Goal: Check status: Check status

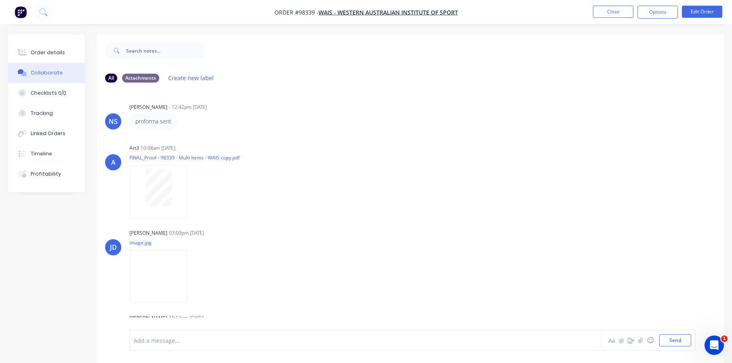
scroll to position [115, 0]
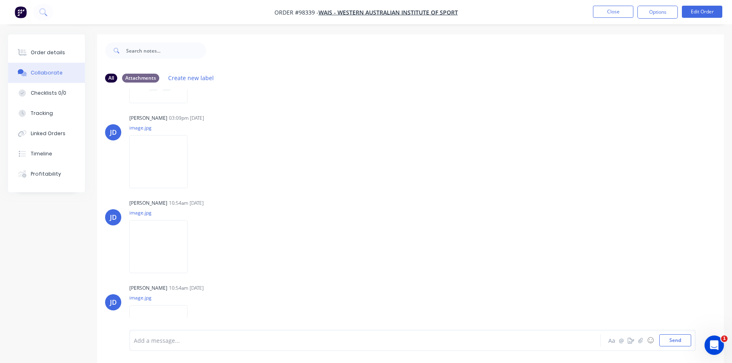
drag, startPoint x: 40, startPoint y: 227, endPoint x: 34, endPoint y: 221, distance: 8.9
click at [40, 227] on div "All Attachments Create new label NS [PERSON_NAME] - 12:42pm [DATE] proforma sen…" at bounding box center [366, 204] width 716 height 340
click at [35, 222] on div "All Attachments Create new label NS [PERSON_NAME] - 12:42pm [DATE] proforma sen…" at bounding box center [366, 204] width 716 height 340
click at [605, 10] on button "Close" at bounding box center [613, 12] width 40 height 12
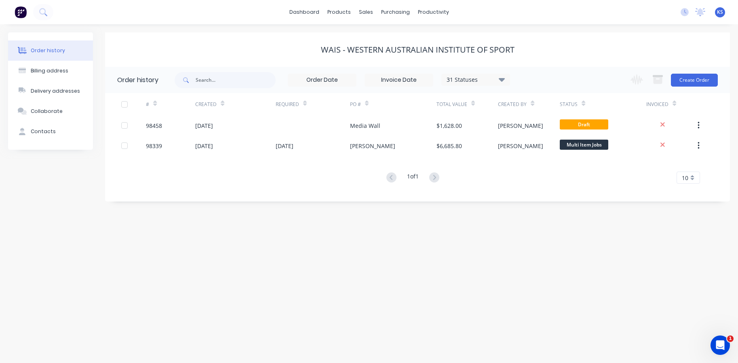
click at [63, 14] on div "dashboard products sales purchasing productivity dashboard products Product Cat…" at bounding box center [369, 12] width 738 height 24
click at [43, 8] on button at bounding box center [43, 12] width 20 height 16
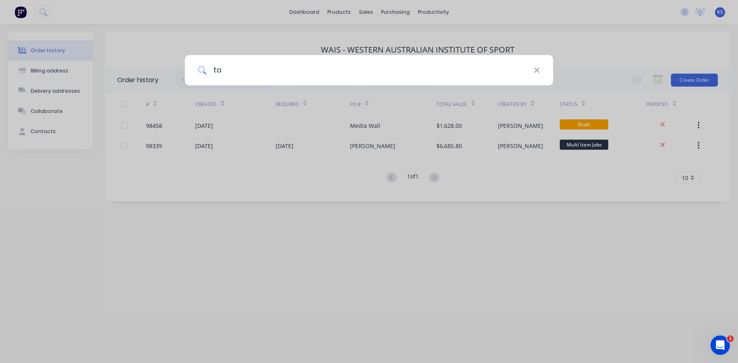
type input "t"
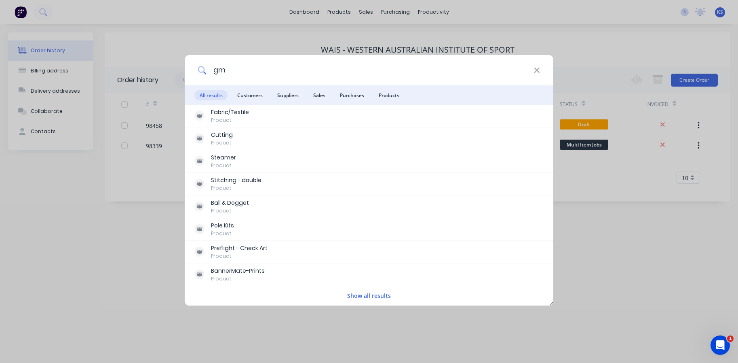
type input "g"
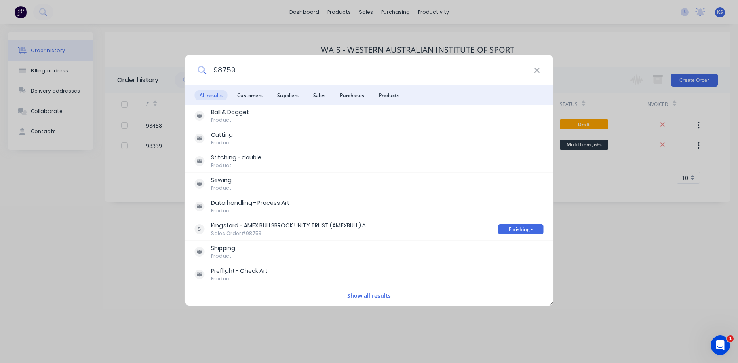
type input "98759"
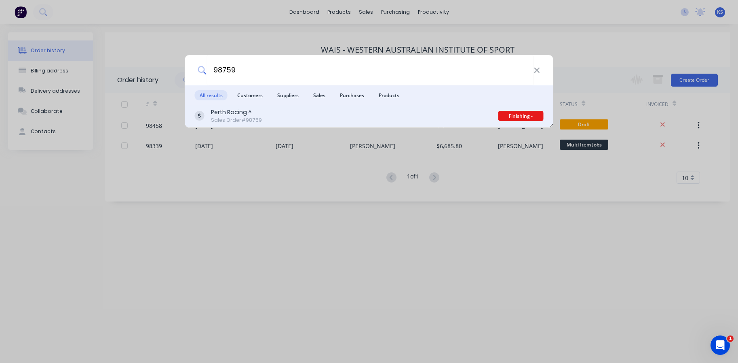
click at [236, 119] on div "Sales Order #98759" at bounding box center [236, 119] width 51 height 7
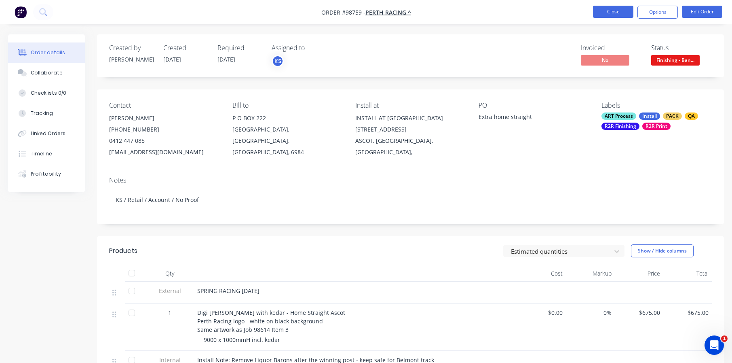
click at [603, 10] on button "Close" at bounding box center [613, 12] width 40 height 12
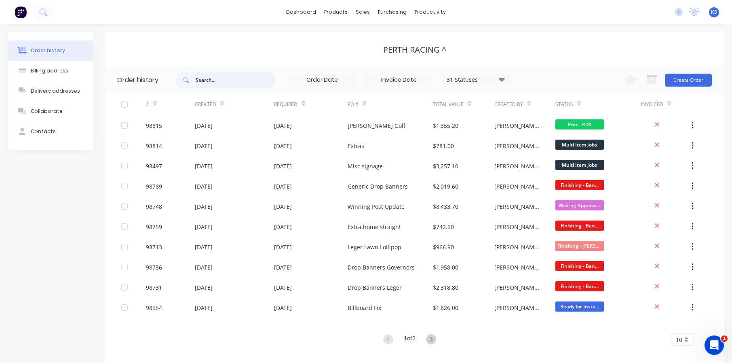
click at [224, 80] on input "text" at bounding box center [236, 80] width 80 height 16
type input "98748"
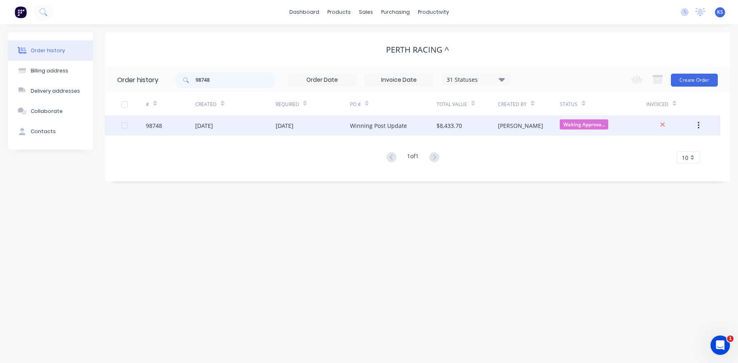
click at [230, 127] on div "[DATE]" at bounding box center [235, 125] width 80 height 20
